Goal: Find specific fact

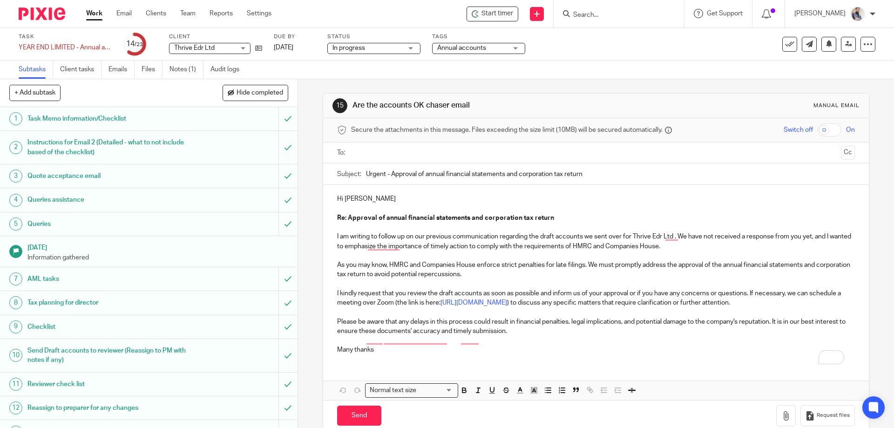
scroll to position [248, 0]
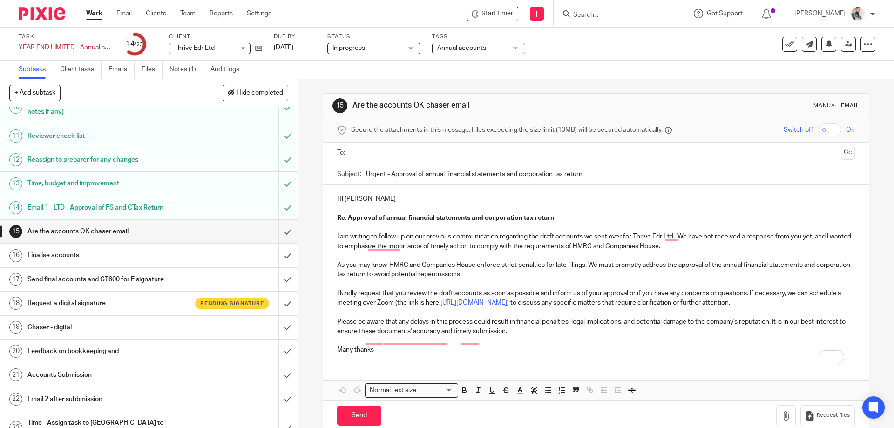
click at [628, 13] on input "Search" at bounding box center [614, 15] width 84 height 8
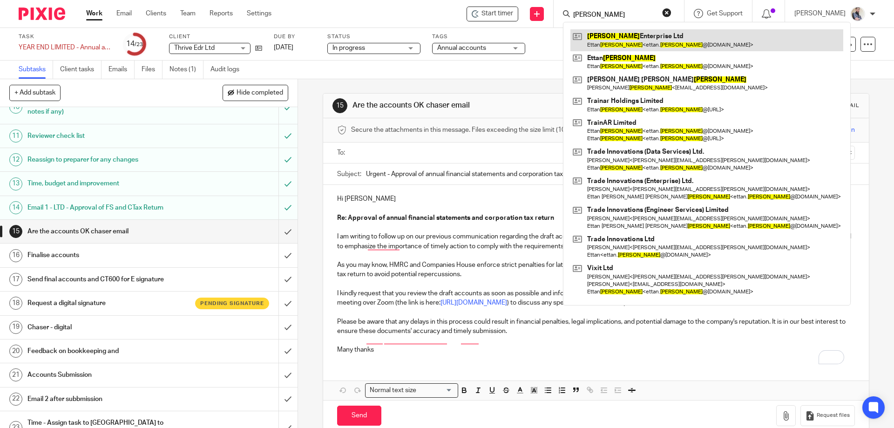
type input "[PERSON_NAME]"
click at [642, 49] on link at bounding box center [706, 39] width 273 height 21
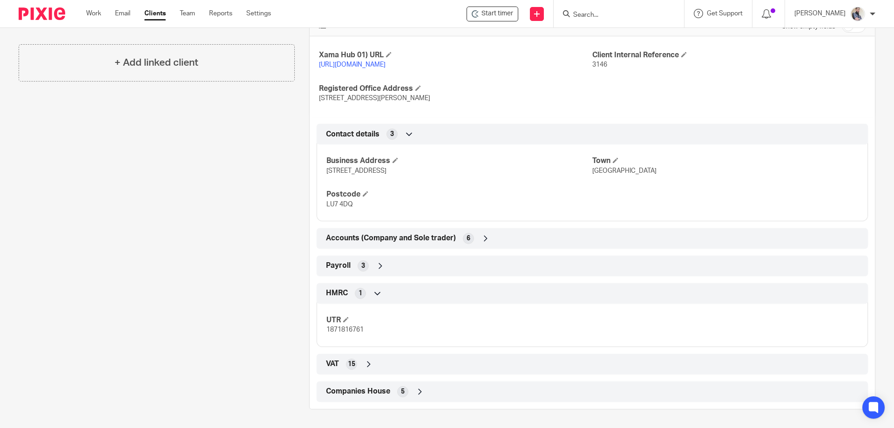
click at [329, 294] on span "HMRC" at bounding box center [337, 293] width 22 height 10
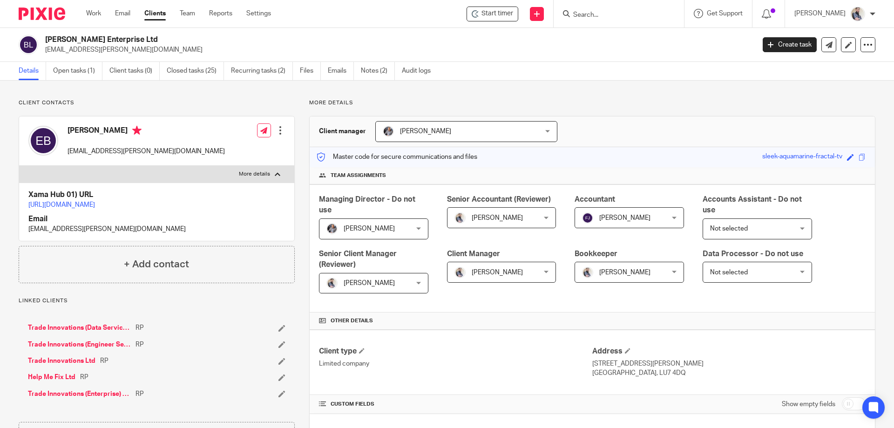
click at [610, 15] on input "Search" at bounding box center [614, 15] width 84 height 8
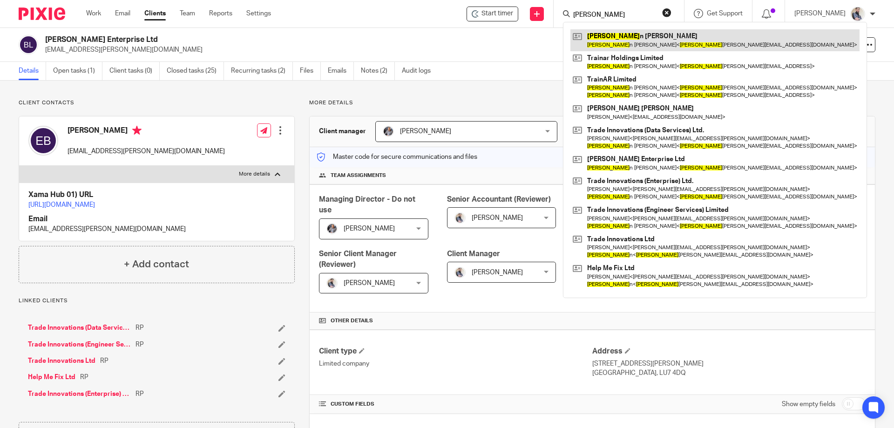
type input "etta"
click at [655, 36] on link at bounding box center [714, 39] width 289 height 21
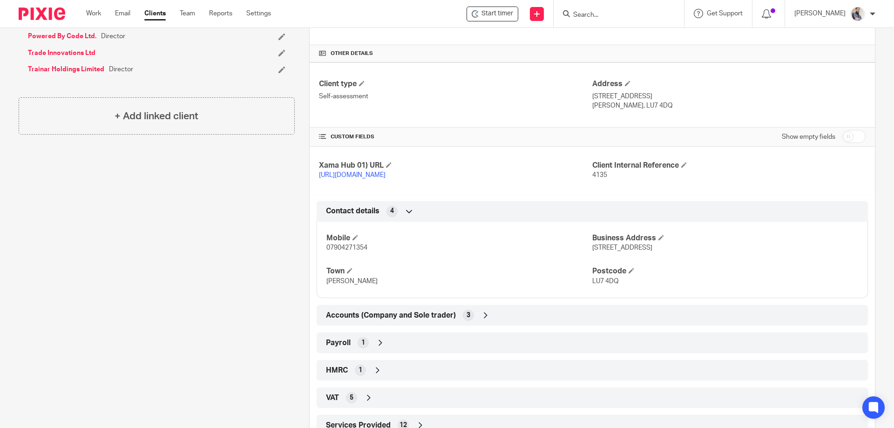
scroll to position [311, 0]
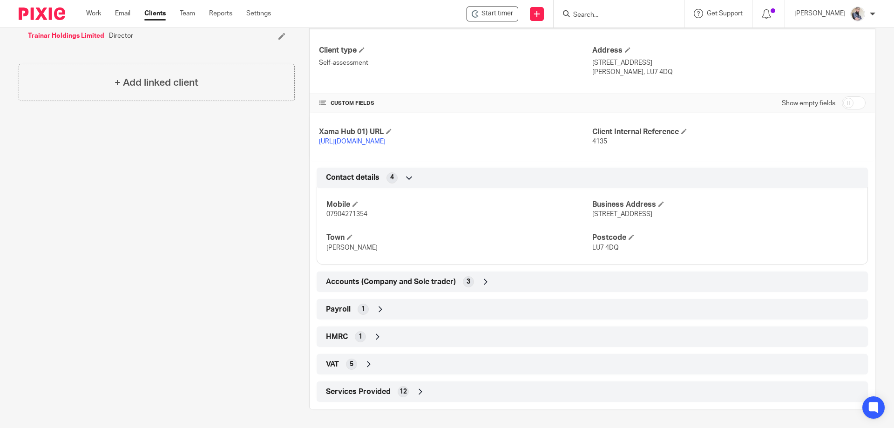
click at [328, 332] on span "HMRC" at bounding box center [337, 337] width 22 height 10
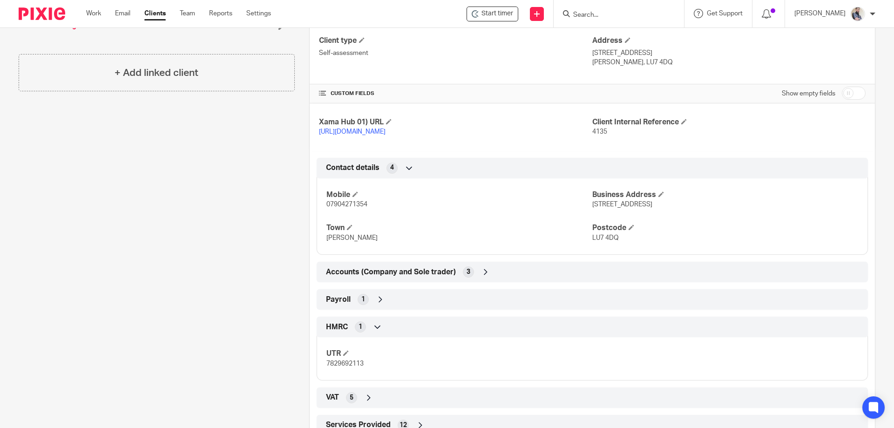
click at [328, 304] on span "Payroll" at bounding box center [338, 300] width 25 height 10
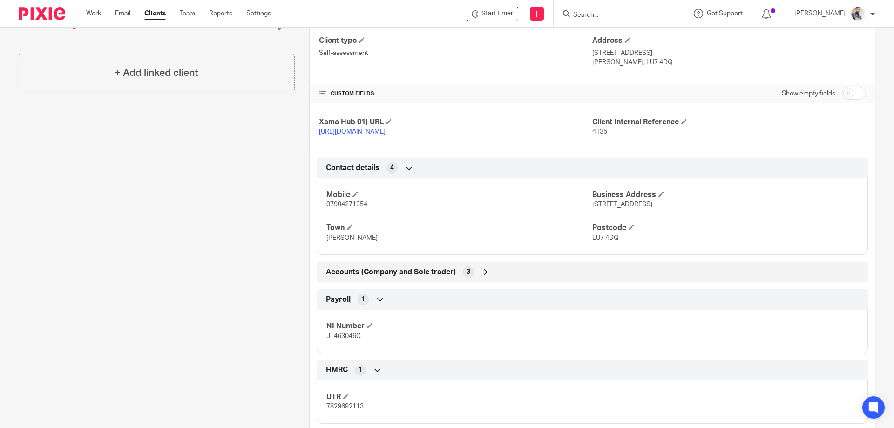
click at [340, 339] on span "JT463046C" at bounding box center [343, 336] width 34 height 7
copy span "JT463046C"
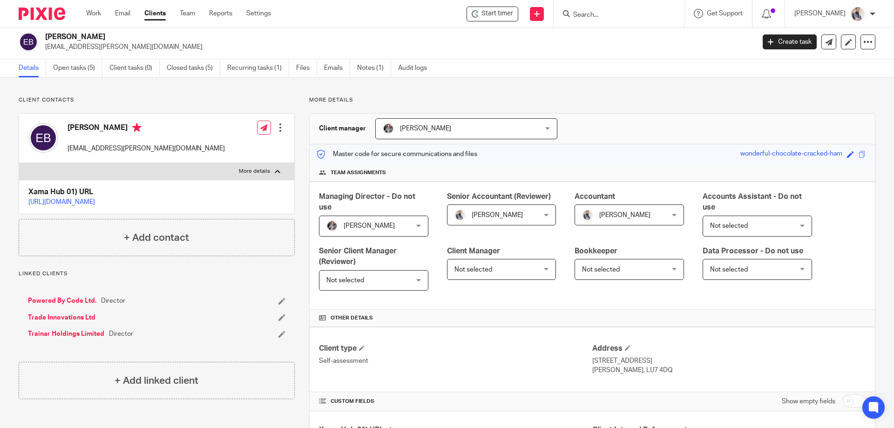
scroll to position [0, 0]
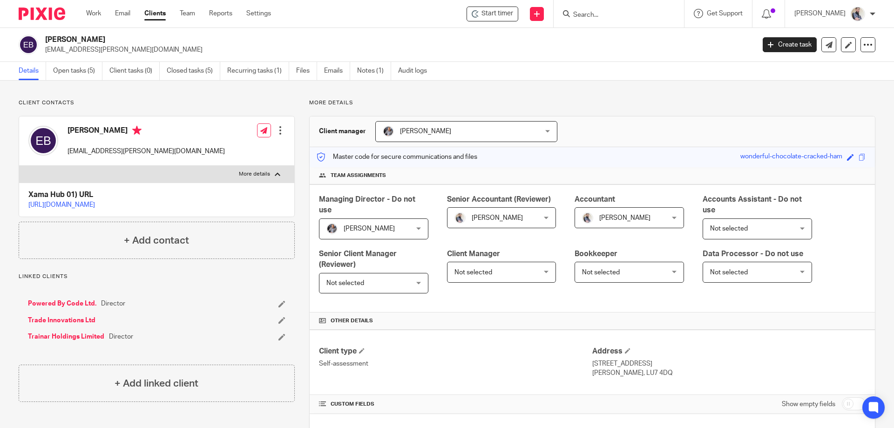
click at [625, 11] on input "Search" at bounding box center [614, 15] width 84 height 8
click at [372, 67] on link "Notes (1)" at bounding box center [374, 71] width 34 height 18
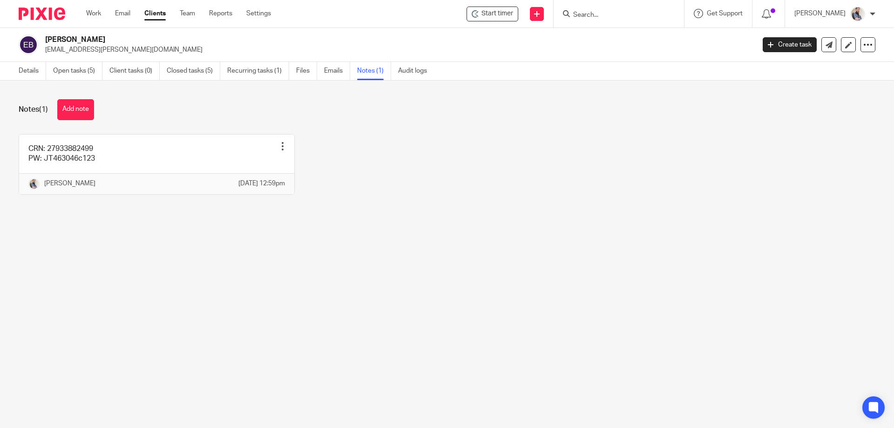
click at [610, 14] on input "Search" at bounding box center [614, 15] width 84 height 8
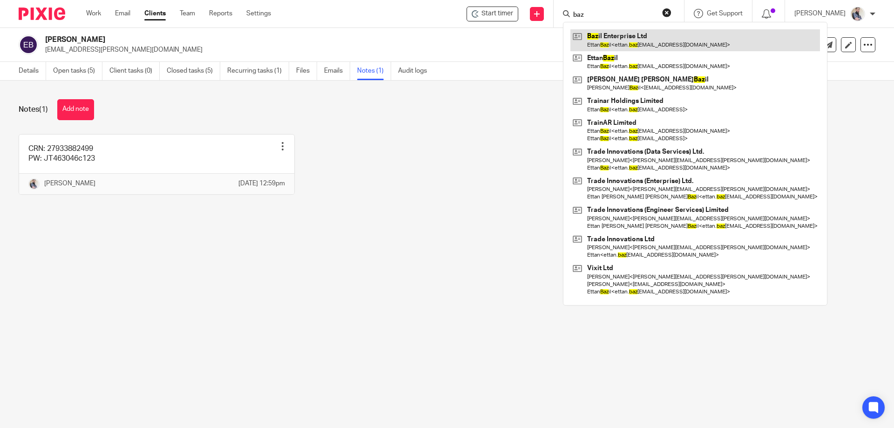
type input "baz"
click at [645, 36] on link at bounding box center [695, 39] width 250 height 21
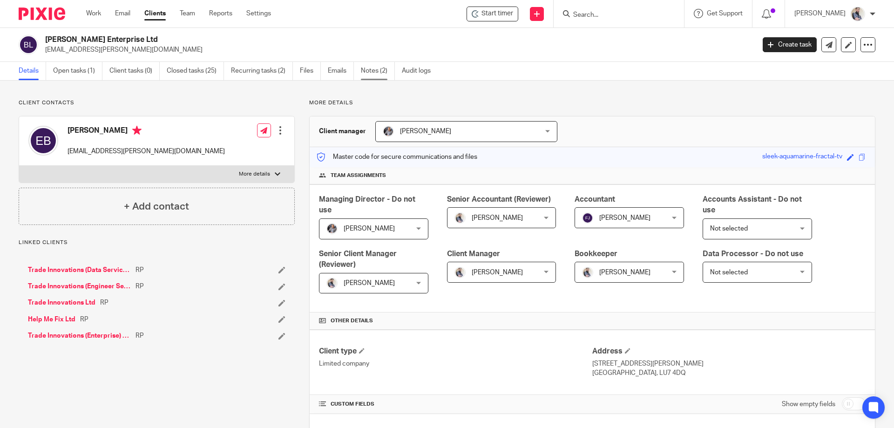
click at [367, 70] on link "Notes (2)" at bounding box center [378, 71] width 34 height 18
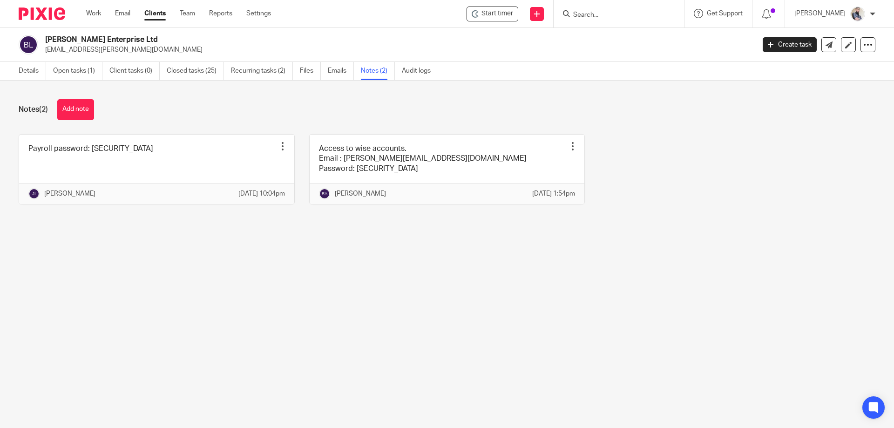
click at [139, 154] on link at bounding box center [156, 169] width 275 height 69
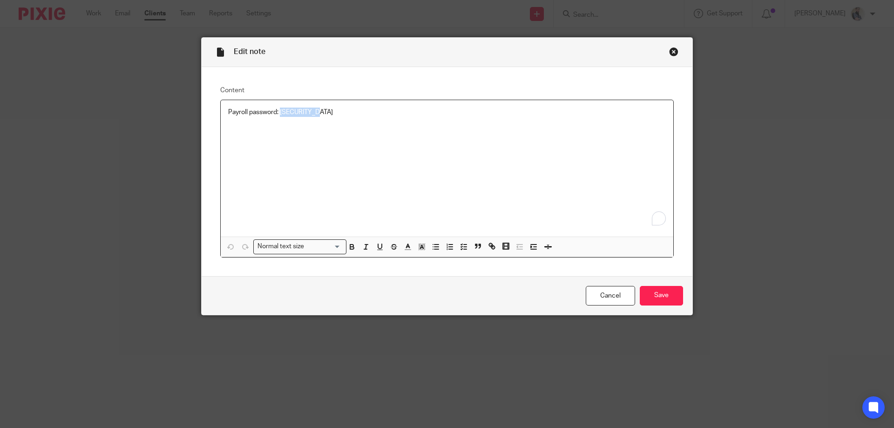
click at [279, 110] on p "Payroll password: [SECURITY_DATA]" at bounding box center [447, 112] width 438 height 9
